Goal: Transaction & Acquisition: Purchase product/service

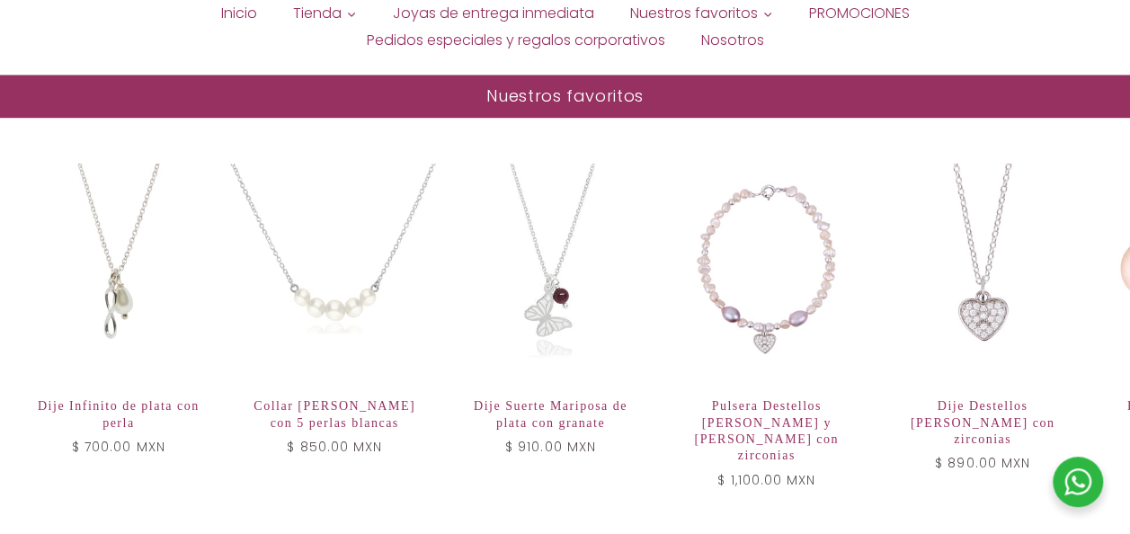
scroll to position [1425, 0]
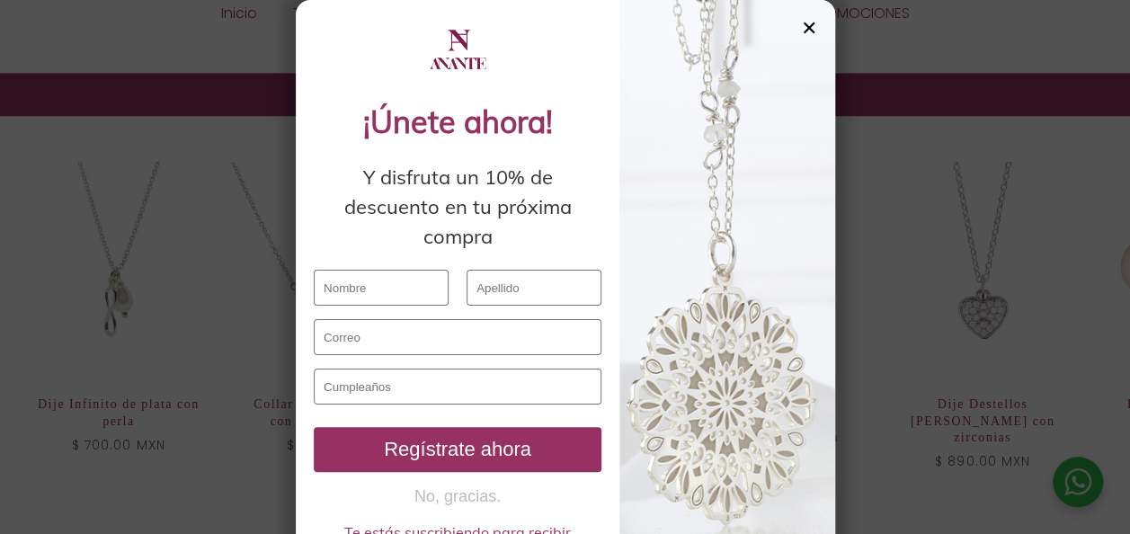
click at [801, 30] on div "✕" at bounding box center [809, 28] width 16 height 20
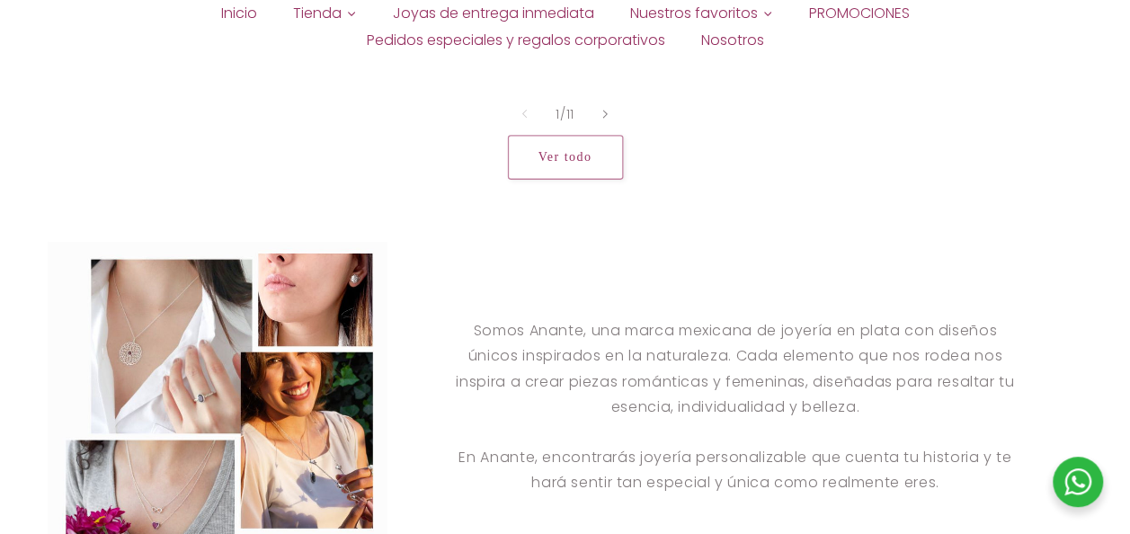
scroll to position [1860, 0]
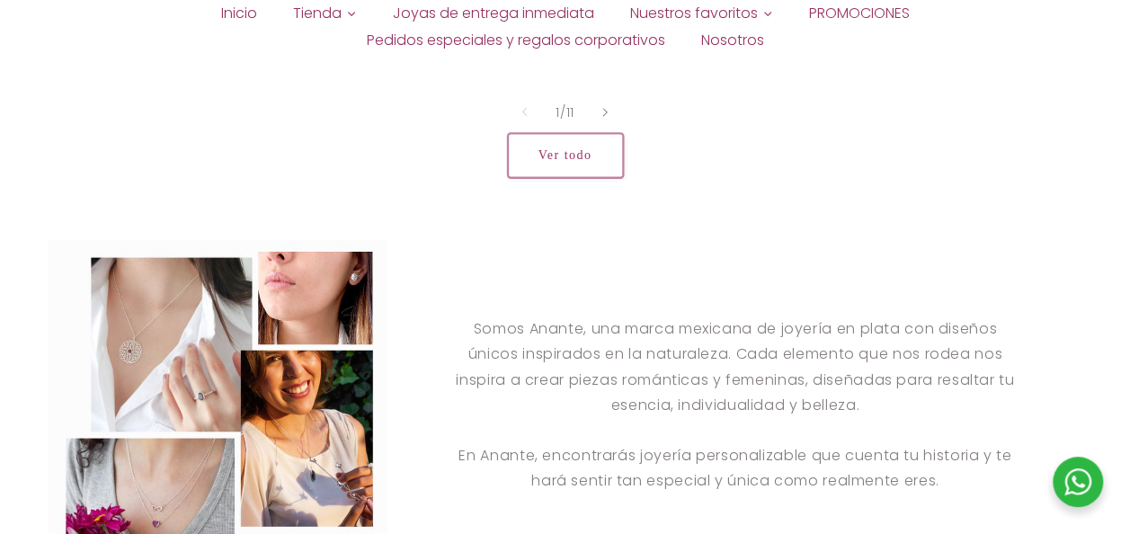
click at [565, 134] on link "Ver todo" at bounding box center [565, 156] width 115 height 44
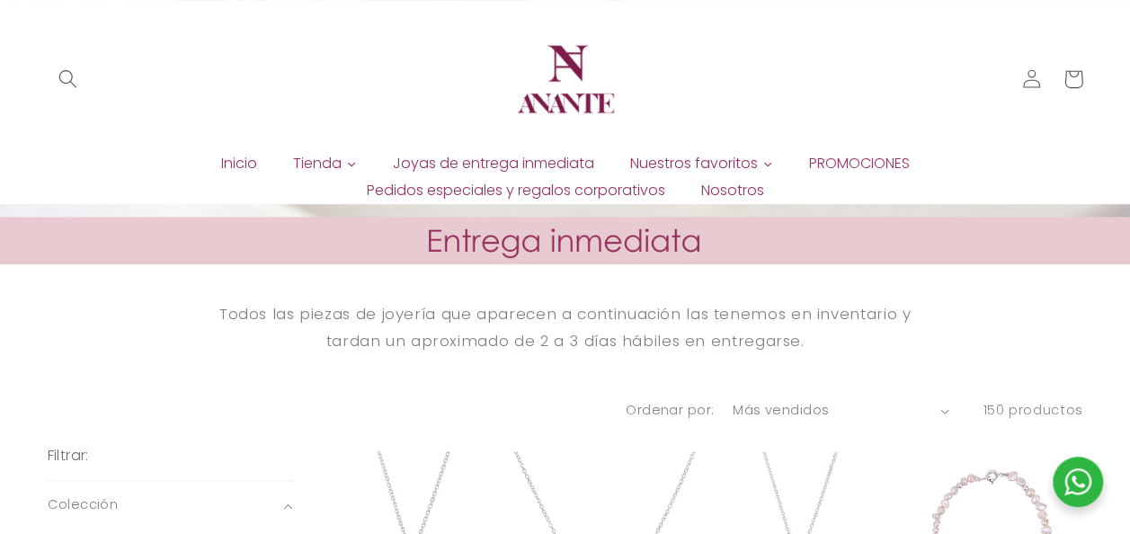
scroll to position [335, 0]
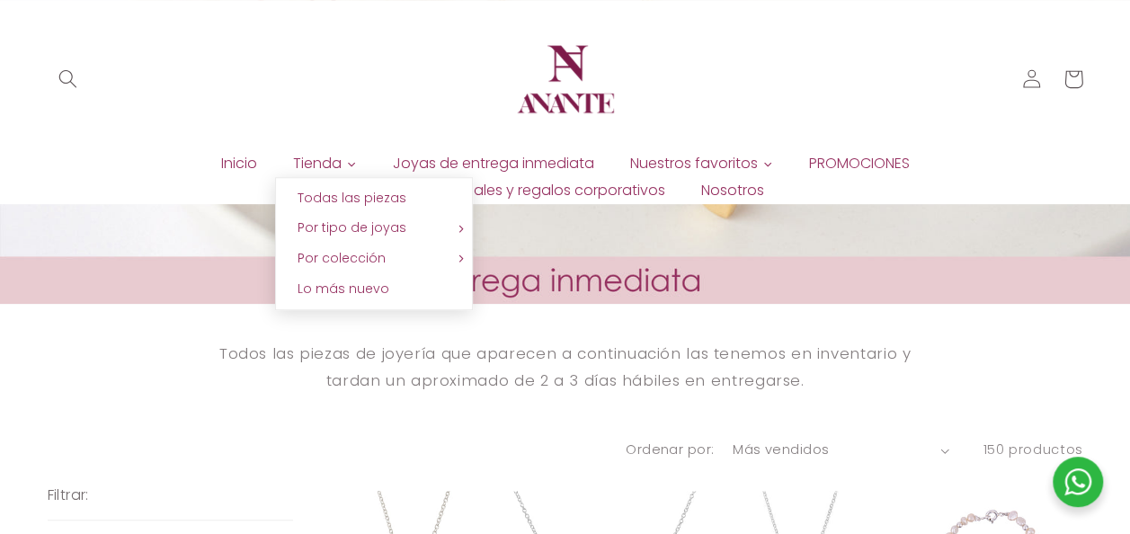
click at [346, 159] on icon at bounding box center [351, 164] width 11 height 11
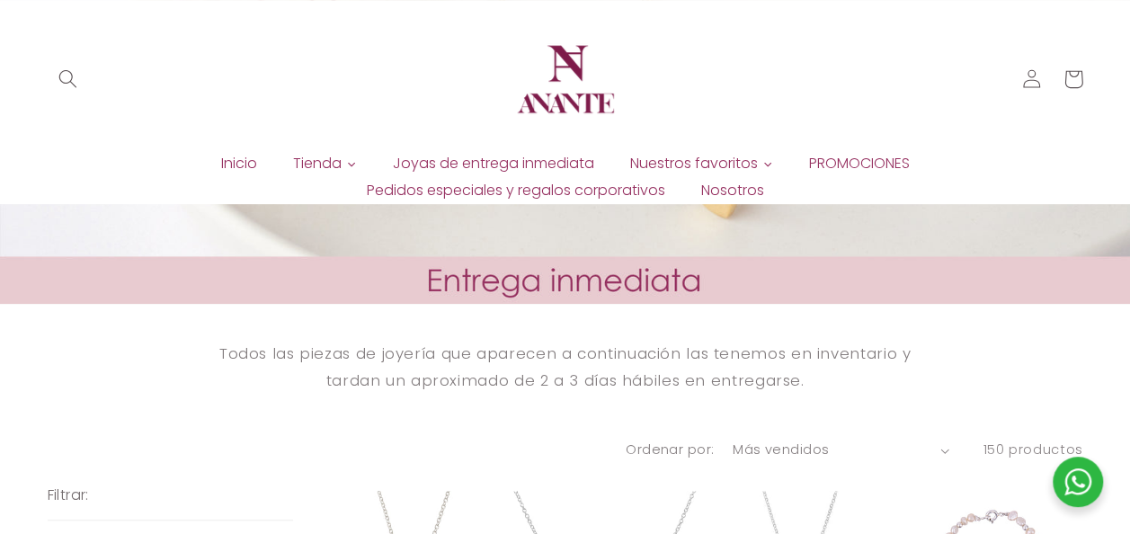
click at [346, 159] on icon at bounding box center [351, 164] width 11 height 11
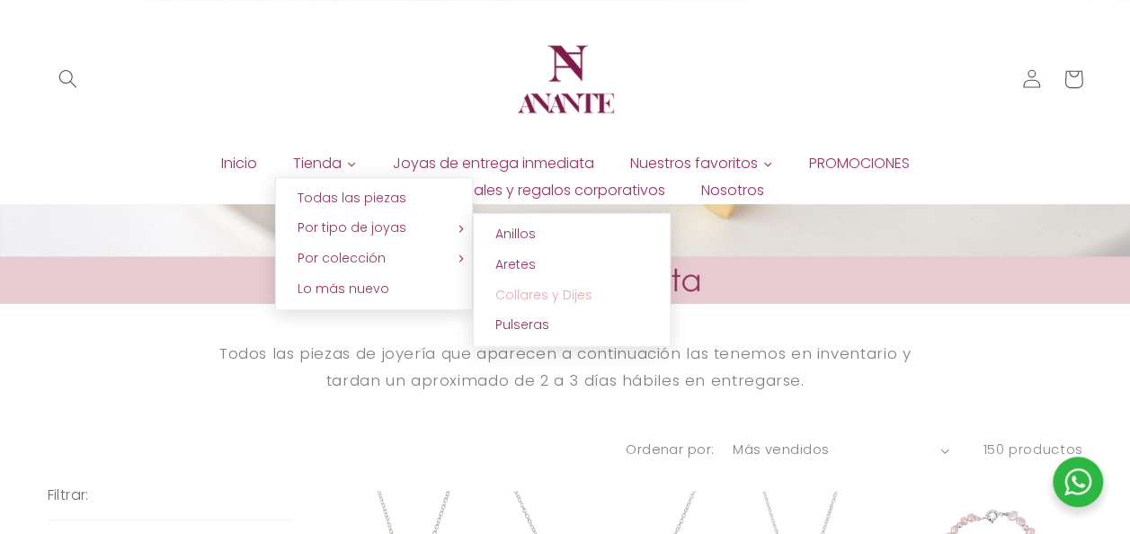
click at [516, 286] on span "Collares y Dijes" at bounding box center [543, 295] width 97 height 18
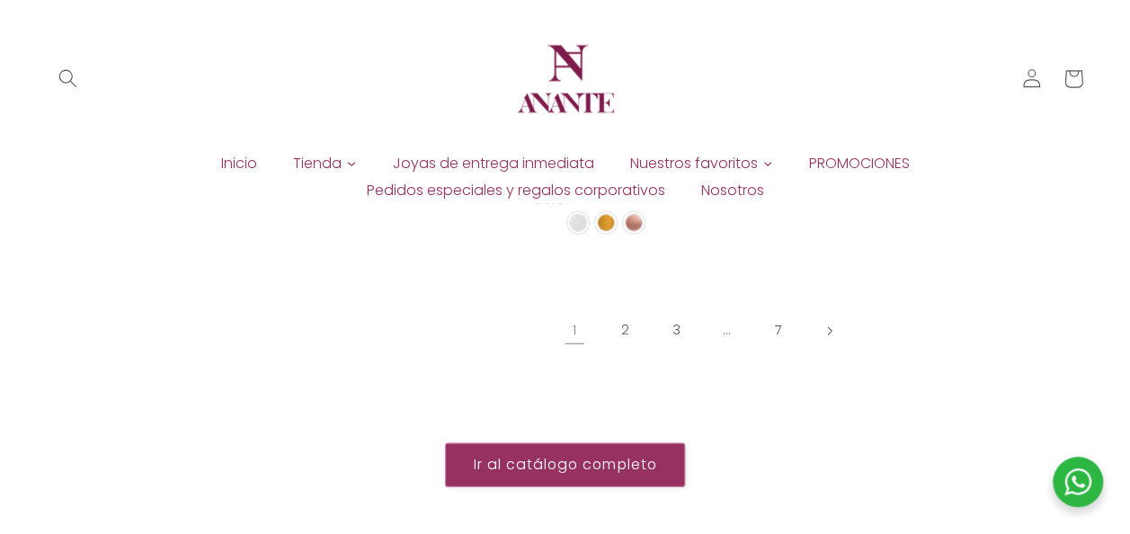
scroll to position [2210, 0]
click at [618, 311] on link "2" at bounding box center [625, 331] width 41 height 41
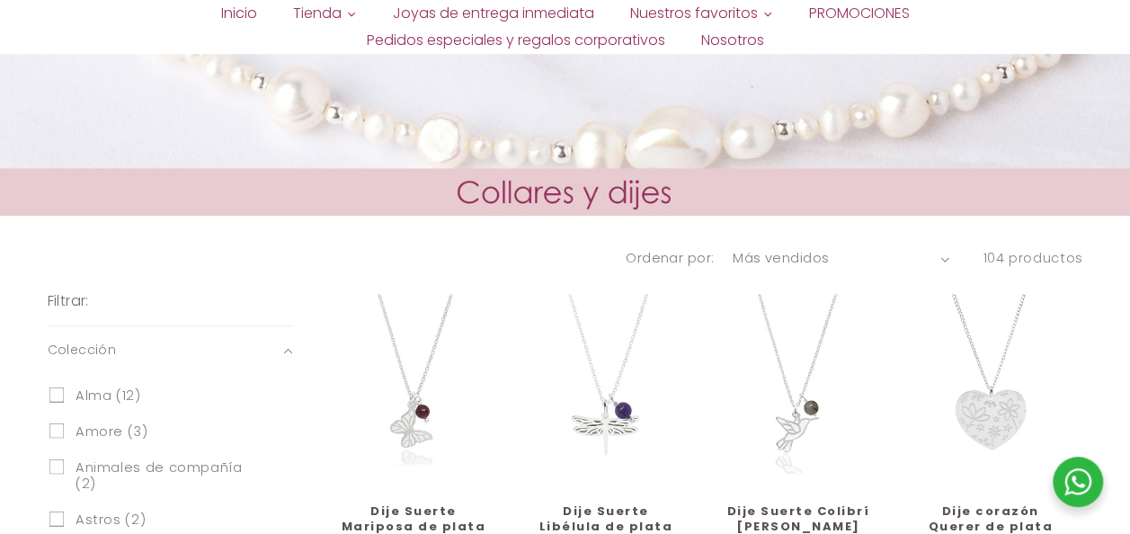
scroll to position [423, 0]
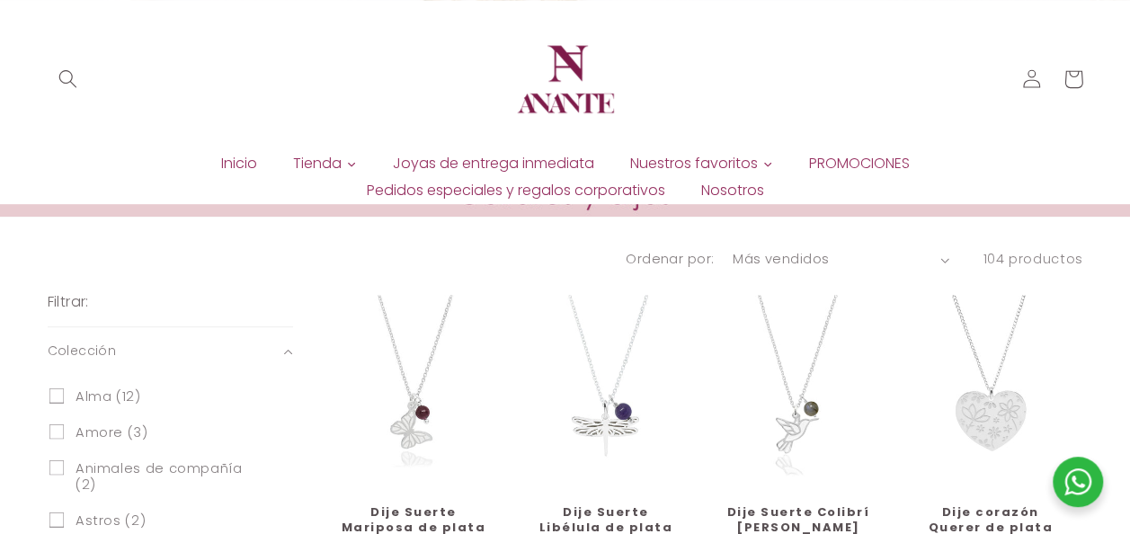
click at [797, 262] on select "Características Más vendidos Alfabéticamente, A-Z Alfabéticamente, Z-A Precio, …" at bounding box center [841, 260] width 217 height 20
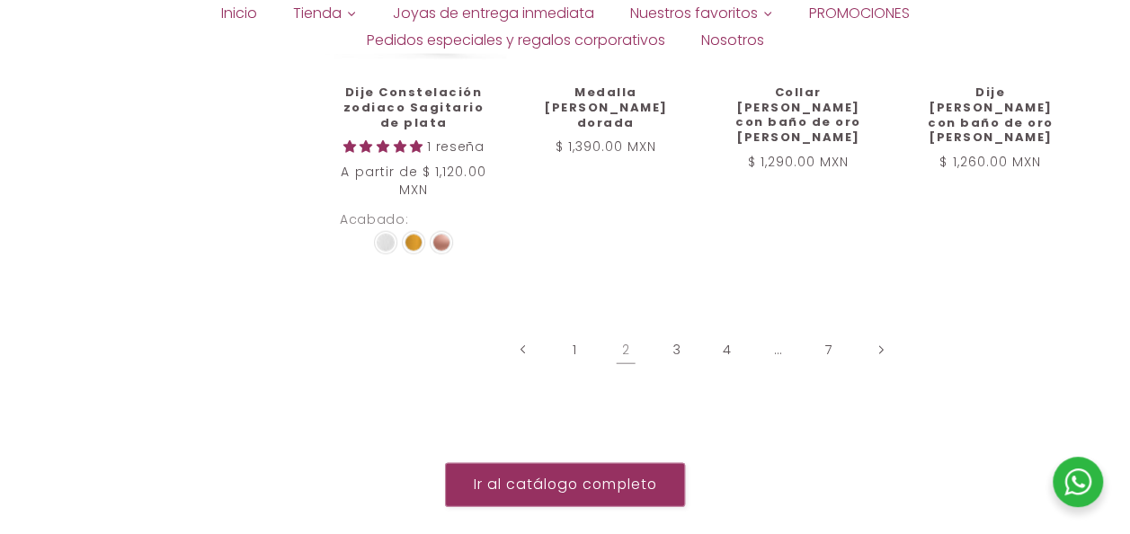
scroll to position [1958, 0]
drag, startPoint x: 358, startPoint y: 401, endPoint x: 676, endPoint y: 304, distance: 332.8
click at [676, 329] on link "3" at bounding box center [676, 349] width 41 height 41
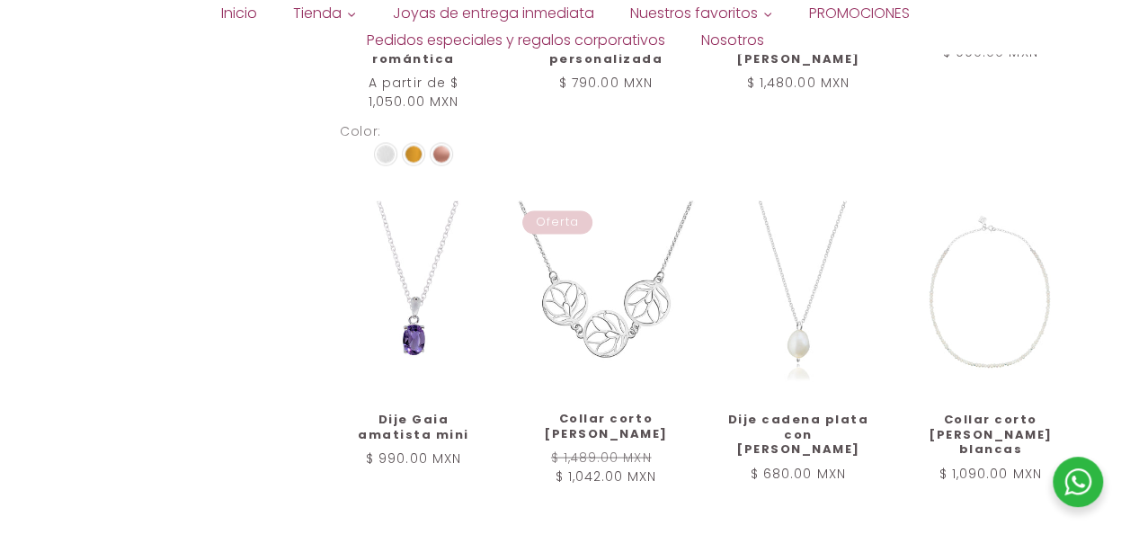
scroll to position [1579, 0]
